Goal: Check status: Check status

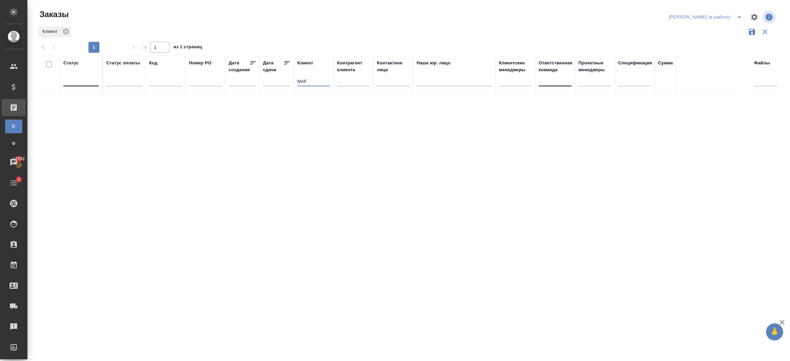
click at [328, 86] on input "MAF" at bounding box center [313, 82] width 33 height 9
type input "M"
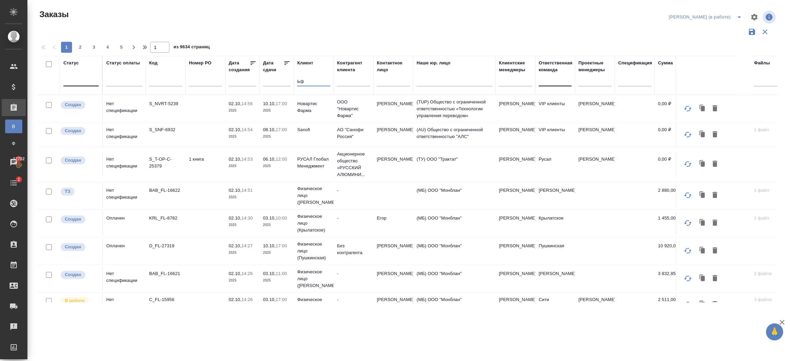
type input "Ь"
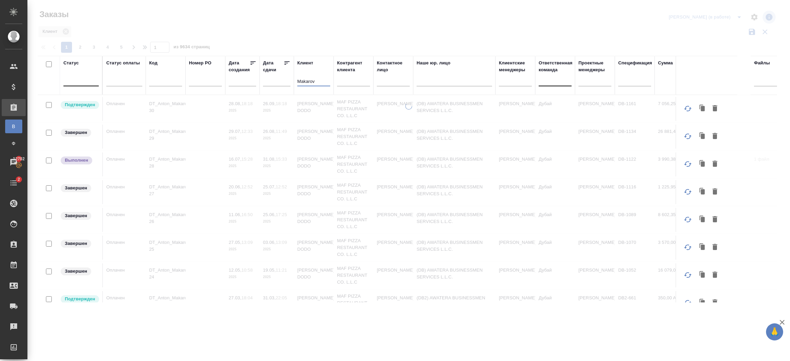
type input "Makarov"
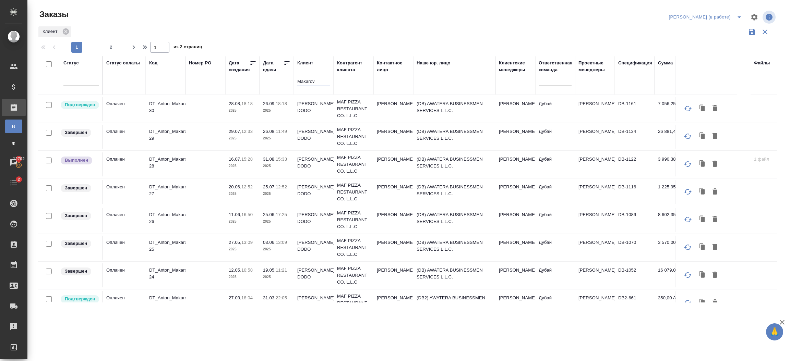
click at [453, 109] on td "(DB) AWATERA BUSINESSMEN SERVICES L.L.C." at bounding box center [454, 109] width 82 height 24
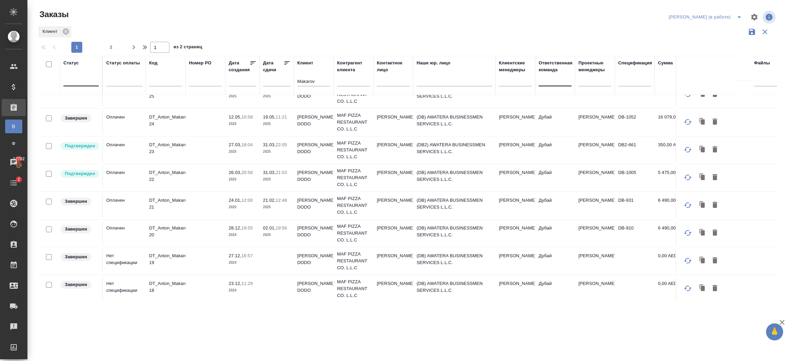
scroll to position [155, 0]
click at [474, 211] on td "(DB) AWATERA BUSINESSMEN SERVICES L.L.C." at bounding box center [454, 204] width 82 height 24
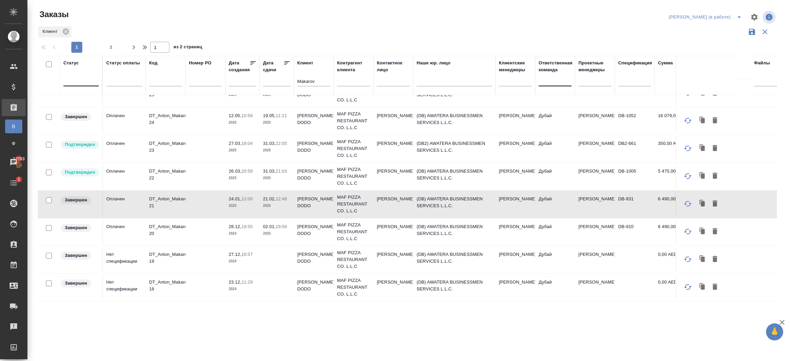
click at [604, 231] on td "[PERSON_NAME]" at bounding box center [595, 232] width 40 height 24
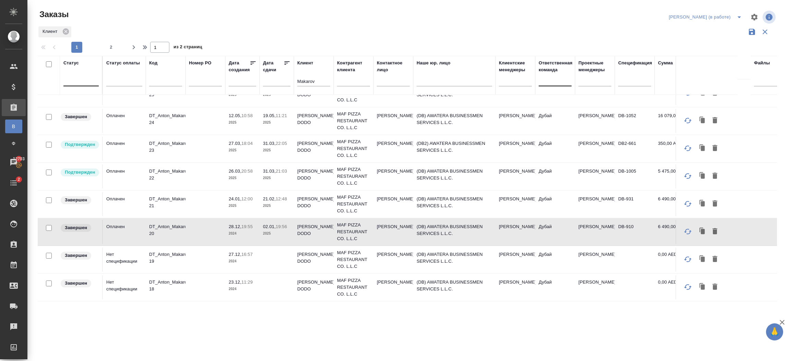
scroll to position [46, 0]
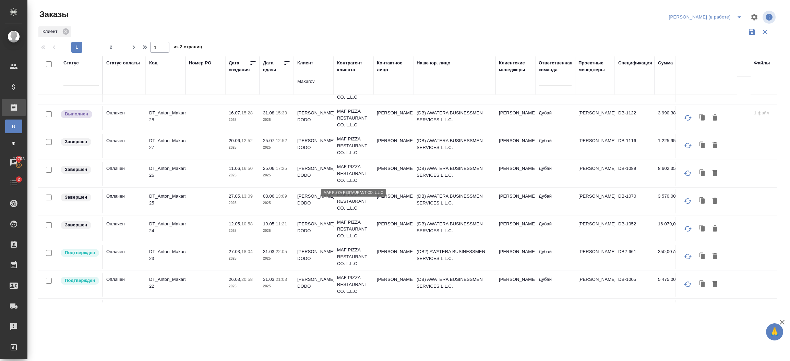
click at [340, 174] on p "MAF PIZZA RESTAURANT CO. L.L.C" at bounding box center [353, 174] width 33 height 21
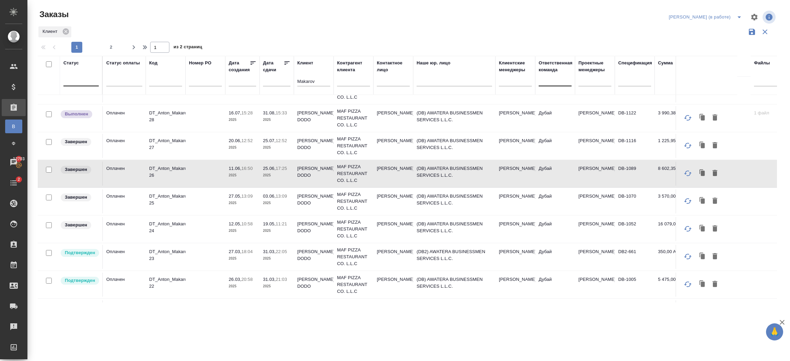
scroll to position [0, 0]
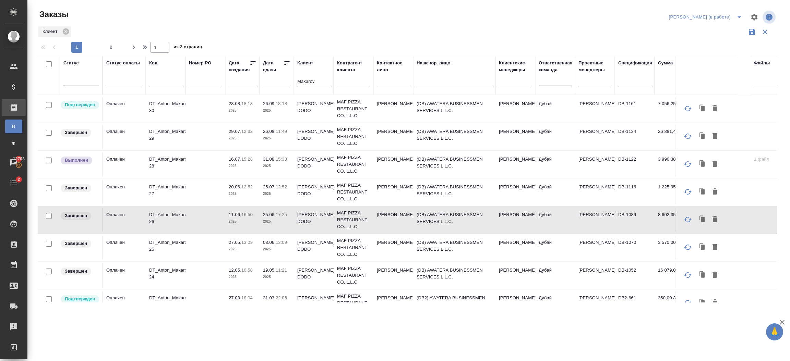
click at [252, 165] on p "2025" at bounding box center [242, 166] width 27 height 7
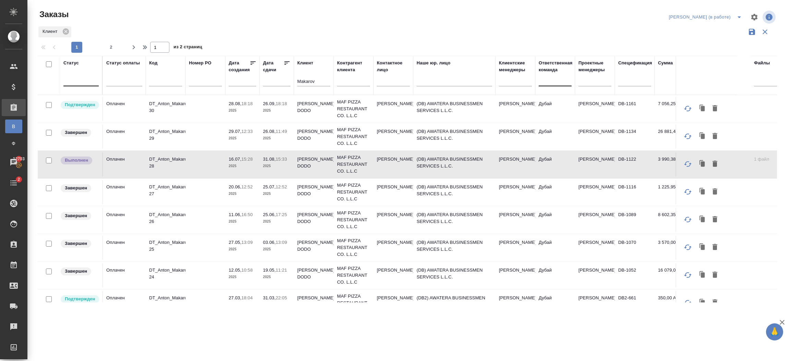
click at [254, 102] on span "28.08, 18:18" at bounding box center [242, 103] width 27 height 7
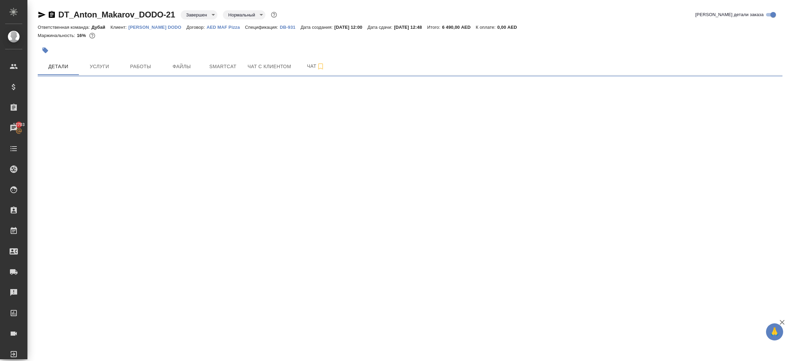
select select "RU"
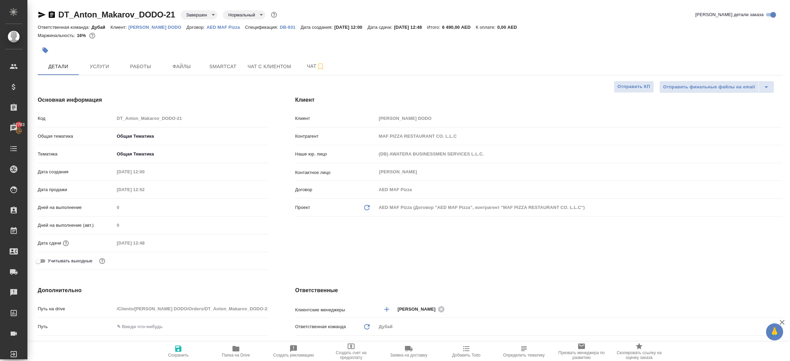
type textarea "x"
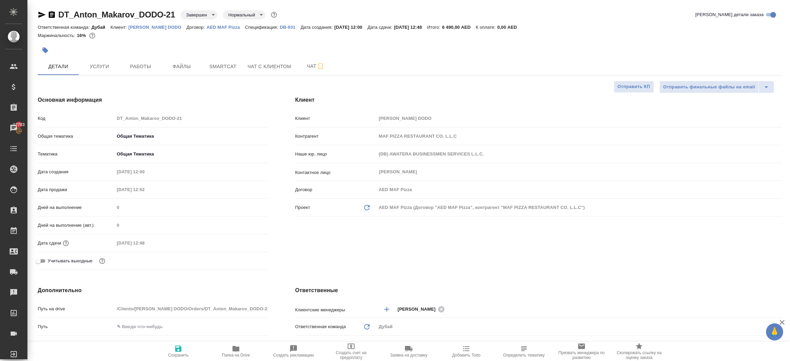
type textarea "x"
click at [437, 244] on div "[PERSON_NAME] [PERSON_NAME] DODO Контрагент MAF PIZZA RESTAURANT CO. L.L.C Наше…" at bounding box center [539, 184] width 515 height 204
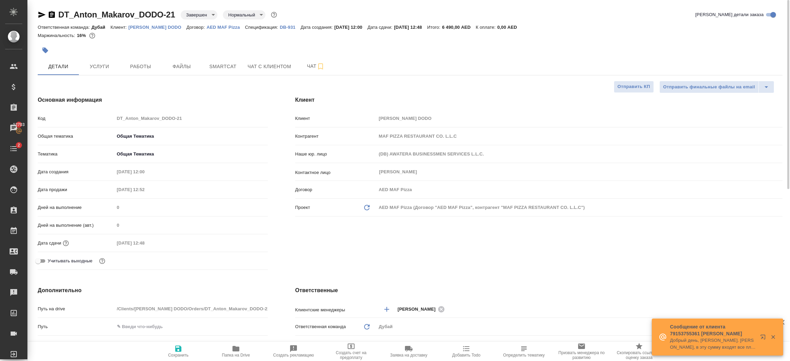
type textarea "x"
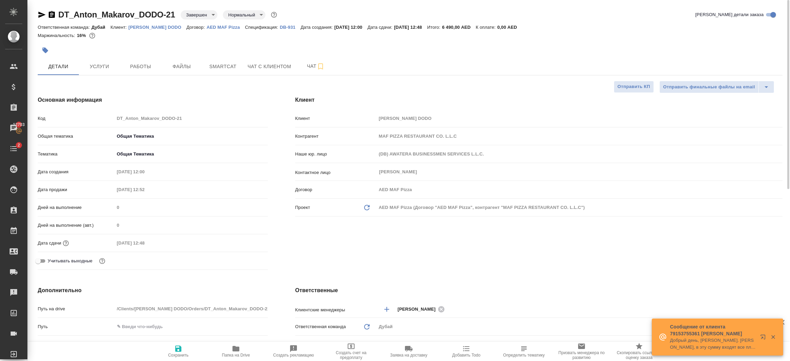
type textarea "x"
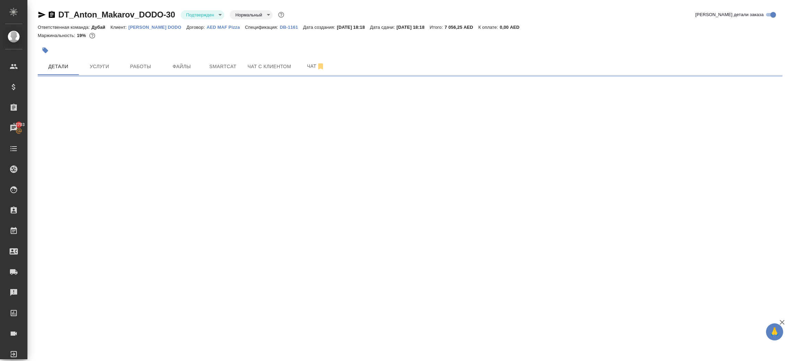
select select "RU"
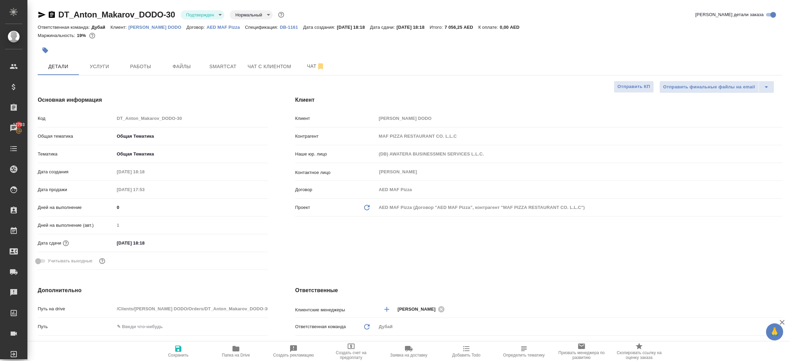
type textarea "x"
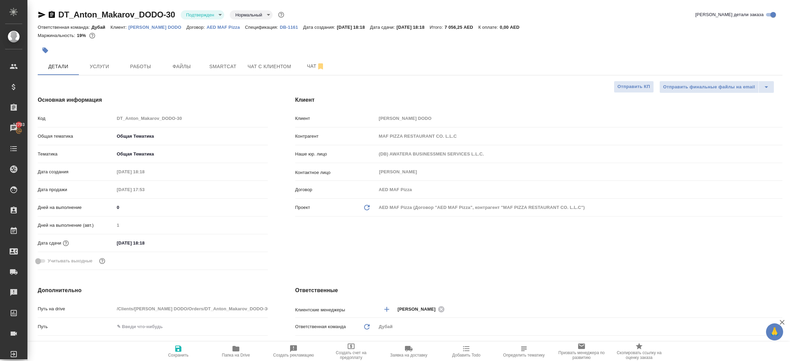
type textarea "x"
click at [443, 241] on div "[PERSON_NAME] [PERSON_NAME] DODO Контрагент MAF PIZZA RESTAURANT CO. L.L.C Наше…" at bounding box center [539, 184] width 515 height 204
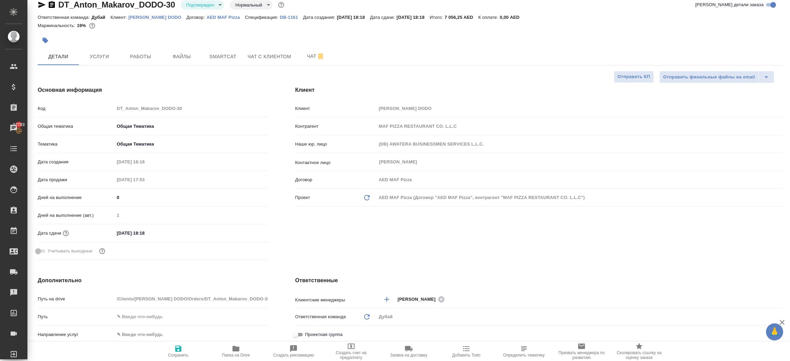
type textarea "x"
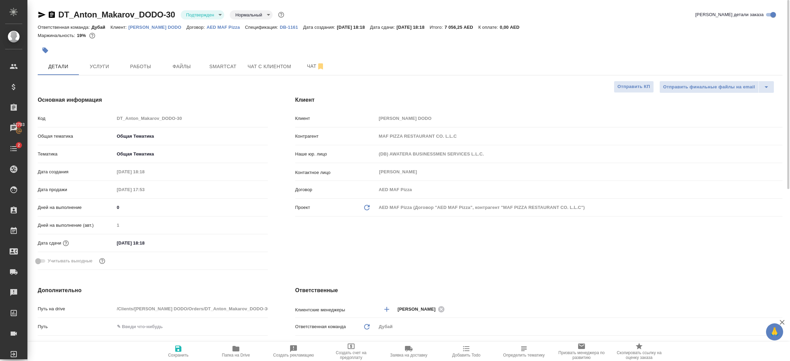
type textarea "x"
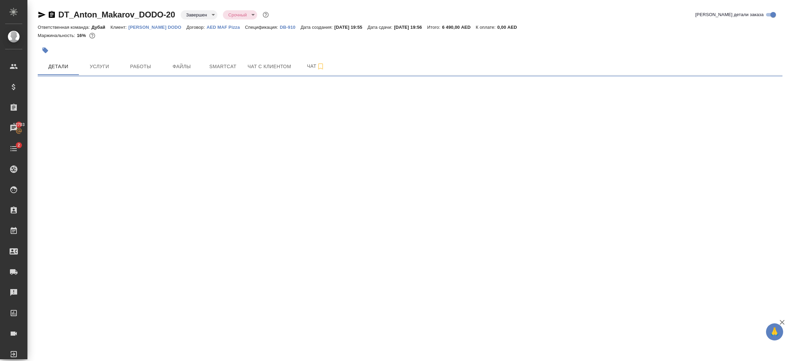
select select "RU"
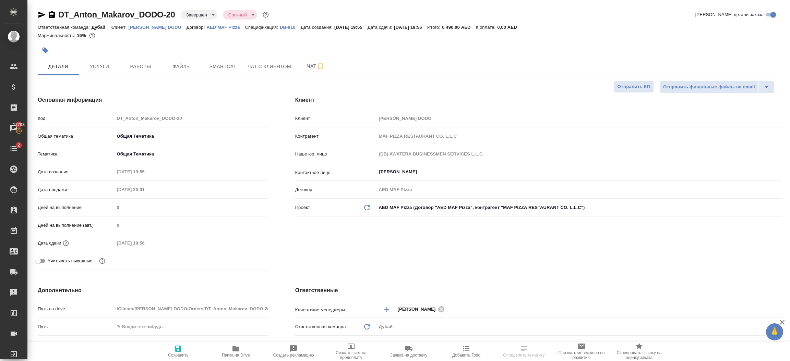
type textarea "x"
click at [386, 240] on div "[PERSON_NAME] [PERSON_NAME] DODO Контрагент MAF PIZZA RESTAURANT CO. L.L.C Наше…" at bounding box center [539, 184] width 515 height 204
click at [151, 69] on span "Работы" at bounding box center [140, 66] width 33 height 9
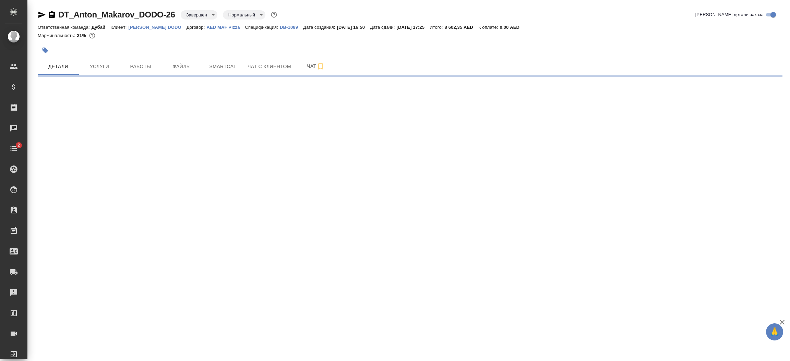
select select "RU"
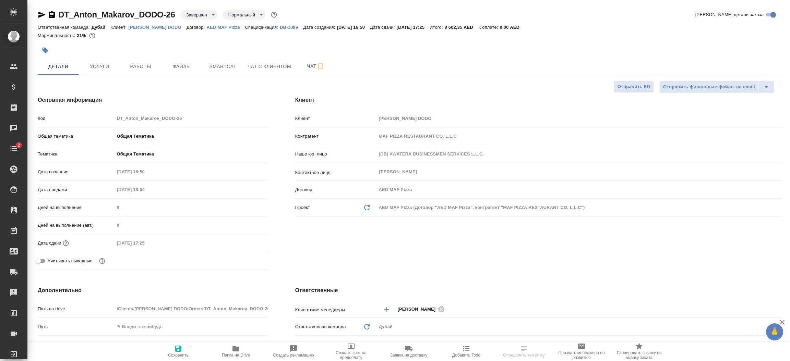
type textarea "x"
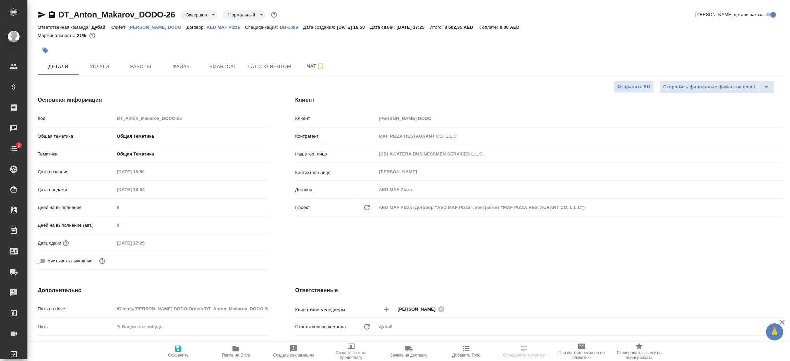
type textarea "x"
click at [460, 237] on div "Клиент Клиент Anton Makarov DODO Контрагент MAF PIZZA RESTAURANT CO. L.L.C Наше…" at bounding box center [539, 184] width 515 height 204
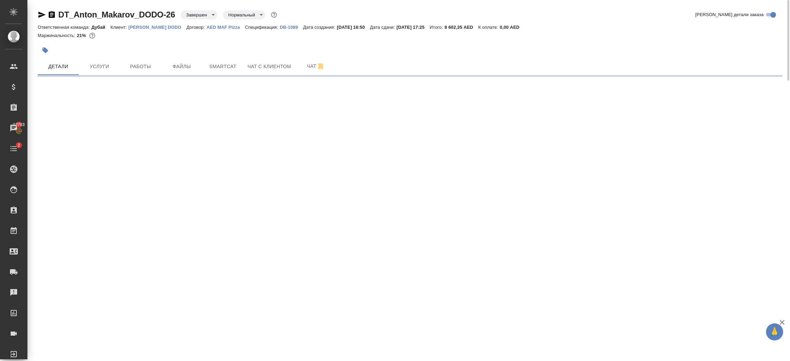
select select "RU"
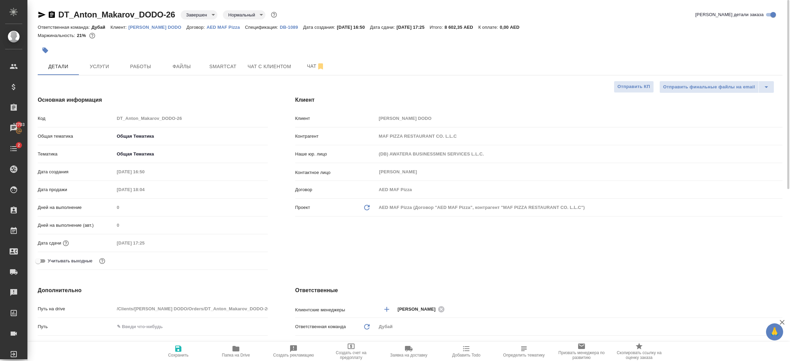
type textarea "x"
click at [190, 66] on span "Файлы" at bounding box center [181, 66] width 33 height 9
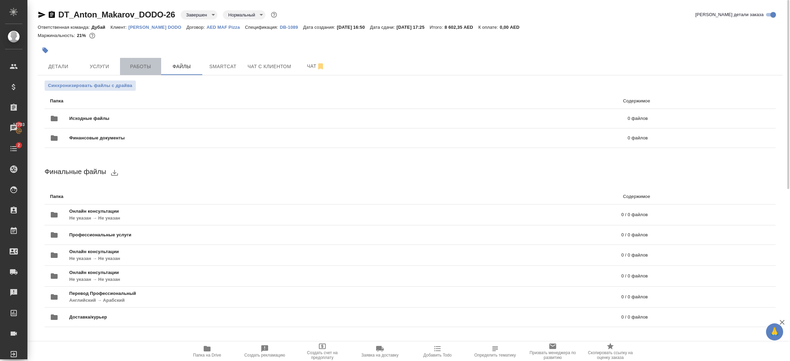
click at [153, 73] on button "Работы" at bounding box center [140, 66] width 41 height 17
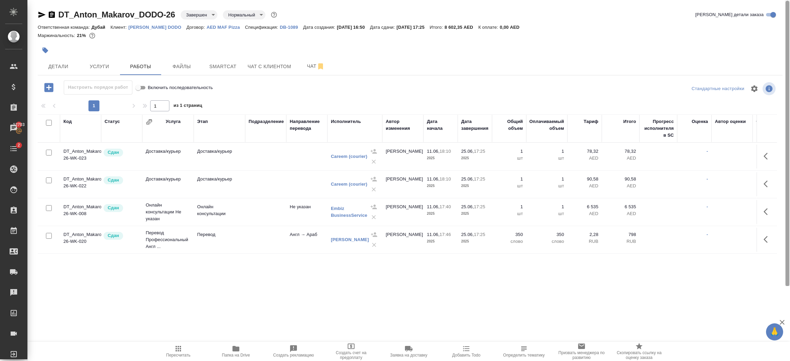
scroll to position [0, 0]
drag, startPoint x: 787, startPoint y: 179, endPoint x: 789, endPoint y: 231, distance: 52.5
click at [789, 231] on div at bounding box center [788, 143] width 4 height 286
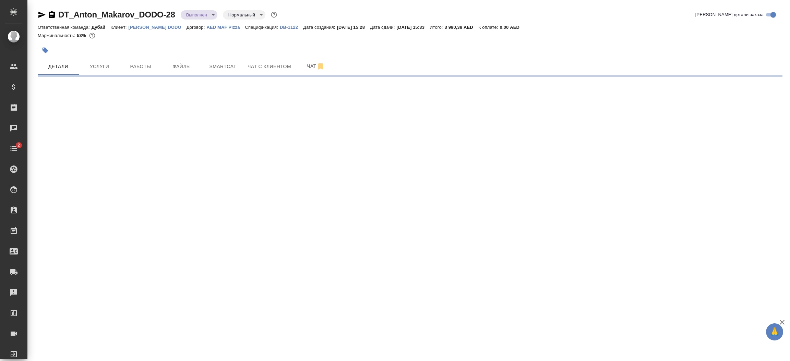
select select "RU"
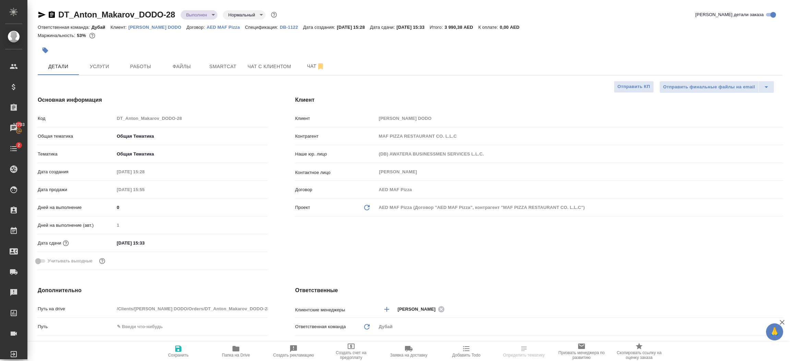
type textarea "x"
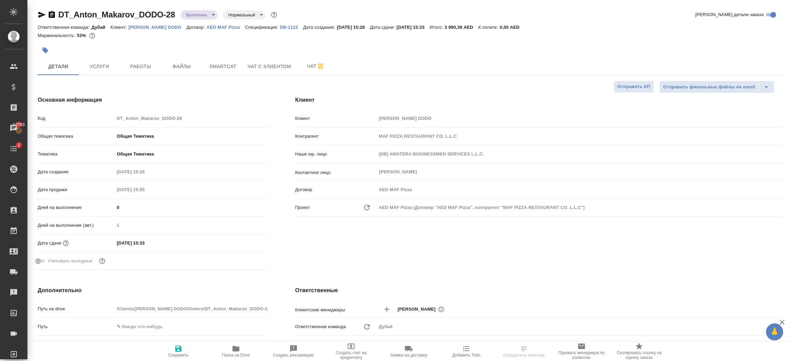
type textarea "x"
click at [415, 252] on div "Клиент Клиент Anton Makarov DODO Контрагент MAF PIZZA RESTAURANT CO. L.L.C Наше…" at bounding box center [539, 184] width 515 height 204
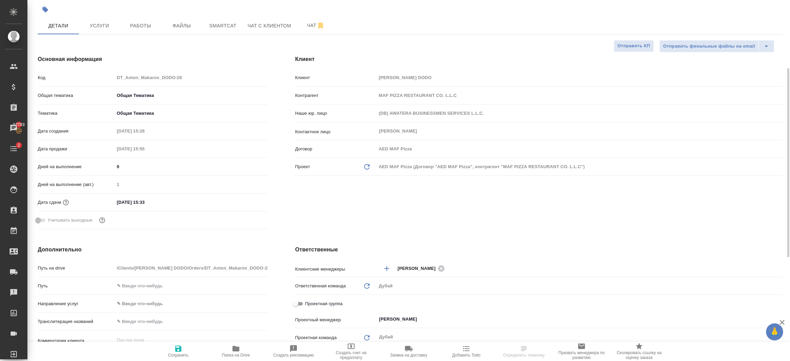
scroll to position [93, 0]
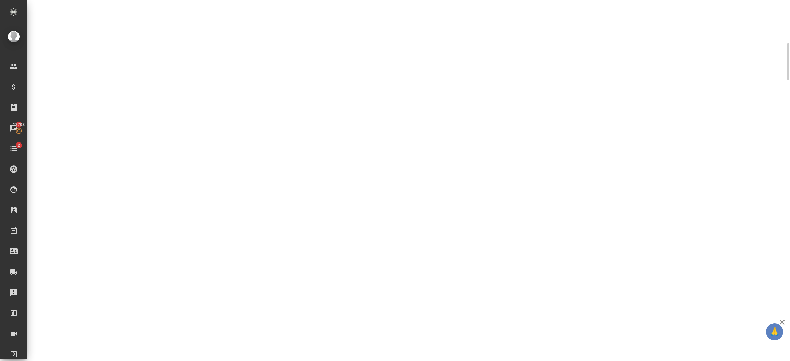
select select "RU"
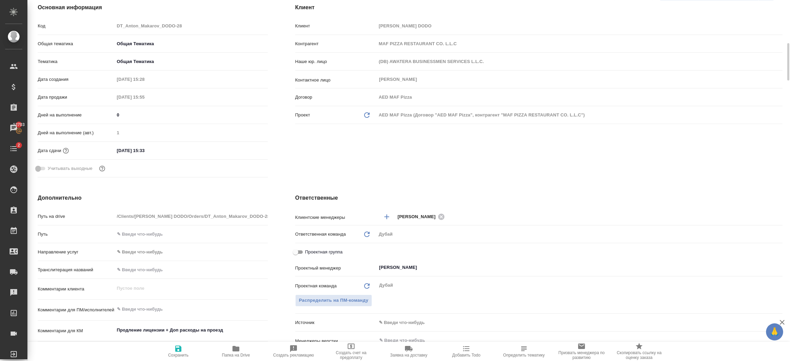
type textarea "x"
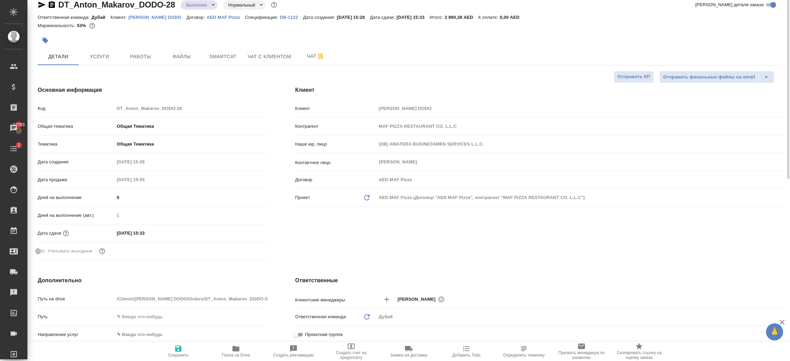
scroll to position [0, 0]
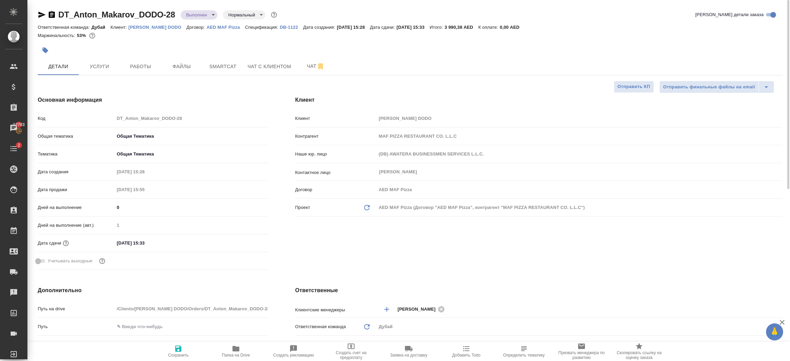
click at [201, 15] on body "🙏 .cls-1 fill:#fff; AWATERA Шорова Инесса i.shorova_kiev Клиенты Спецификации З…" at bounding box center [395, 180] width 790 height 361
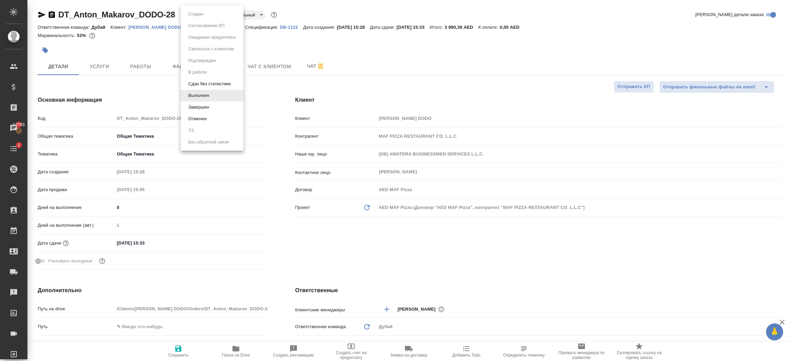
click at [203, 102] on li "Завершен" at bounding box center [212, 108] width 63 height 12
type textarea "x"
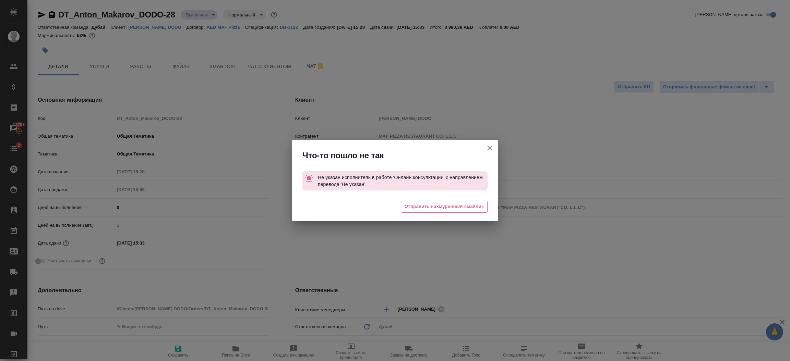
type textarea "x"
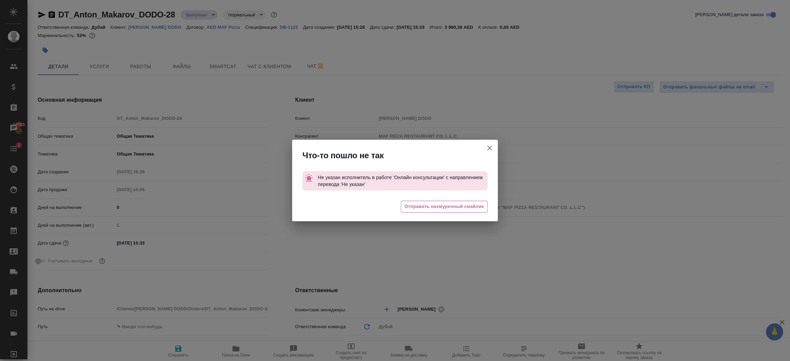
type textarea "x"
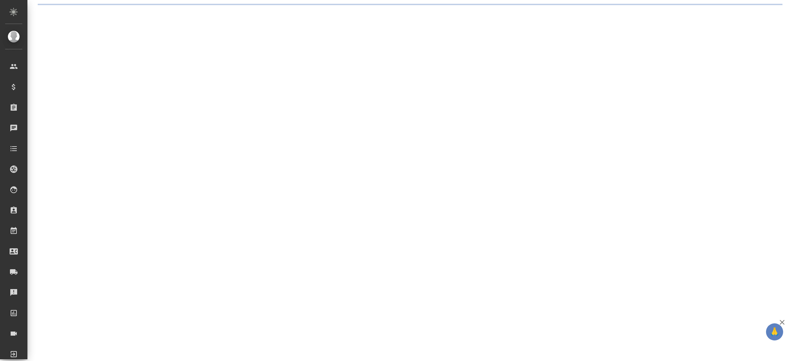
select select "RU"
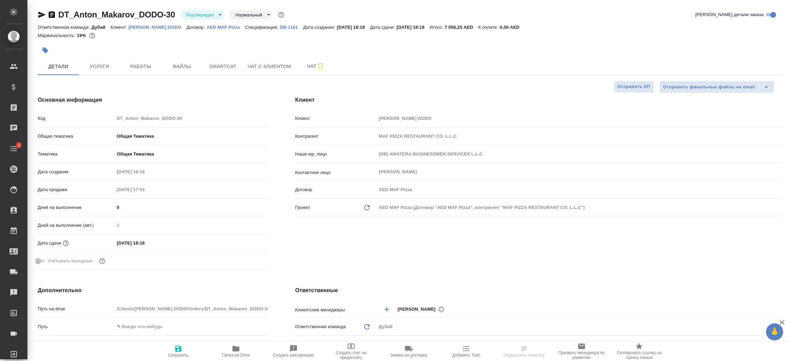
type textarea "x"
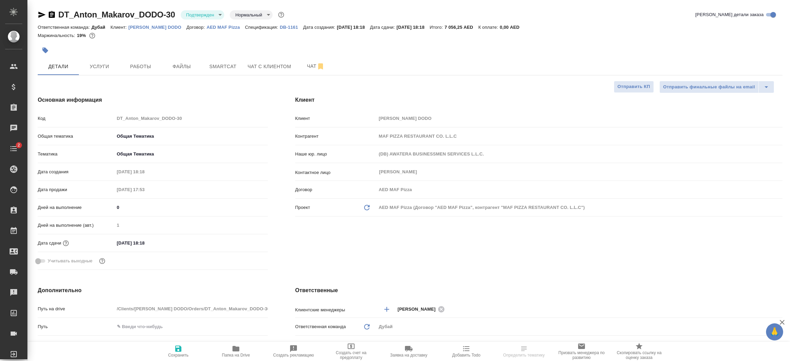
type textarea "x"
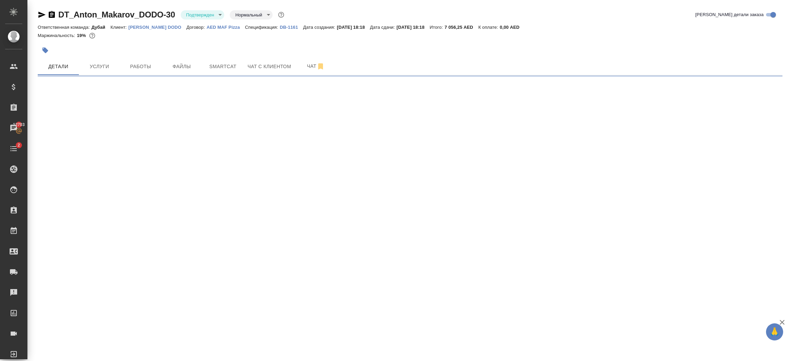
select select "RU"
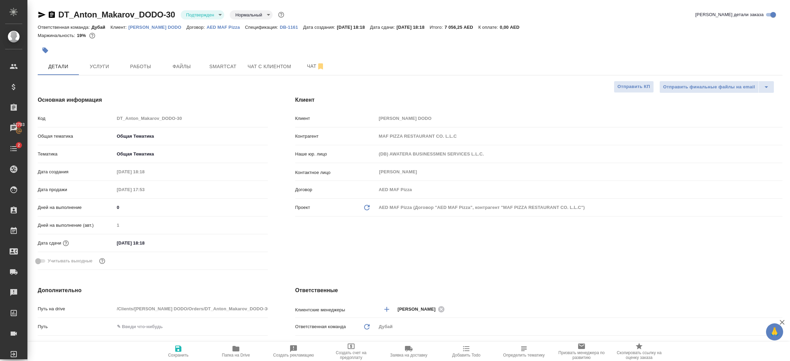
type textarea "x"
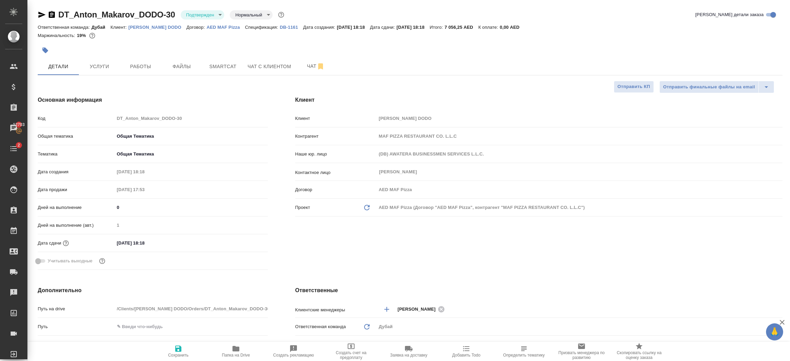
type textarea "x"
click at [261, 102] on h4 "Основная информация" at bounding box center [153, 100] width 230 height 8
type textarea "x"
